Goal: Check status: Check status

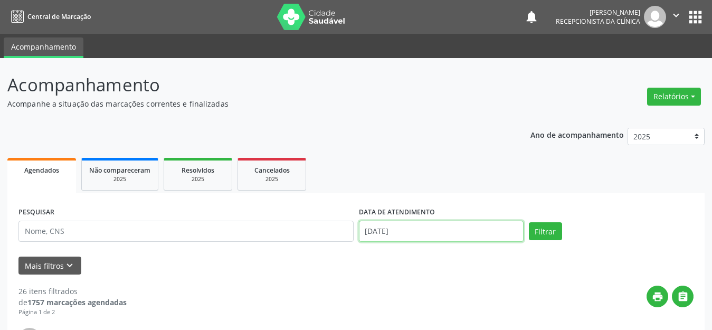
click at [397, 232] on input "[DATE]" at bounding box center [441, 231] width 165 height 21
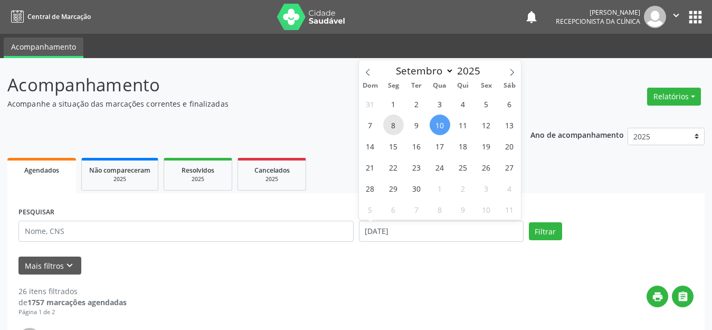
click at [394, 125] on span "8" at bounding box center [393, 125] width 21 height 21
type input "[DATE]"
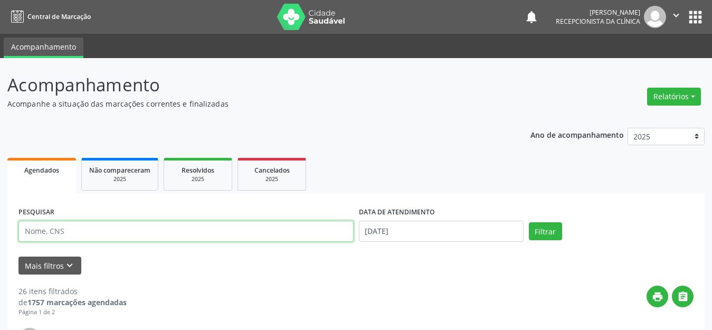
click at [253, 230] on input "text" at bounding box center [185, 231] width 335 height 21
type input "[PERSON_NAME]"
click at [529, 222] on button "Filtrar" at bounding box center [545, 231] width 33 height 18
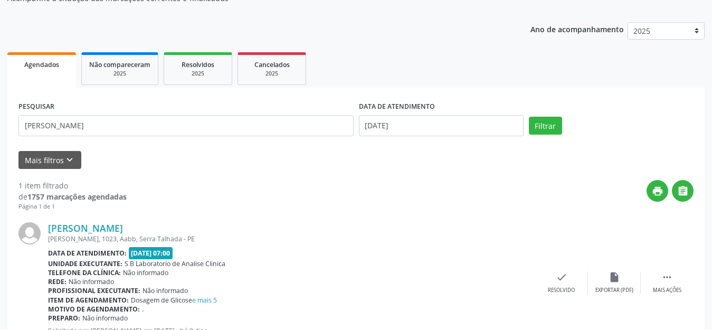
scroll to position [148, 0]
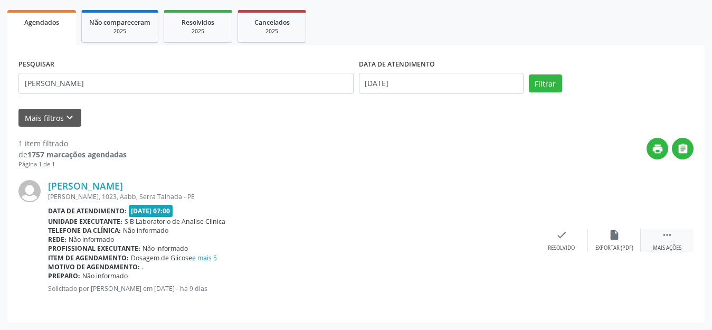
click at [673, 236] on div " Mais ações" at bounding box center [667, 240] width 53 height 23
click at [511, 237] on icon "print" at bounding box center [509, 235] width 12 height 12
click at [318, 145] on div "print " at bounding box center [410, 153] width 567 height 31
